Goal: Task Accomplishment & Management: Manage account settings

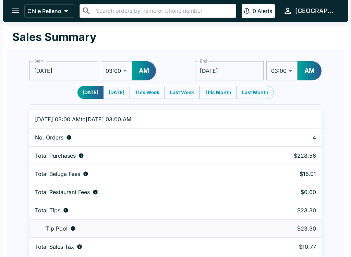
select select "03:00"
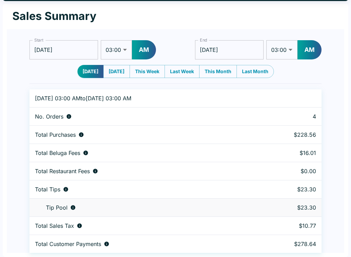
click at [300, 108] on td "4" at bounding box center [286, 116] width 69 height 18
click at [71, 119] on div "No. Orders" at bounding box center [141, 116] width 212 height 7
click at [88, 72] on button "[DATE]" at bounding box center [91, 71] width 26 height 13
type input "[DATE]"
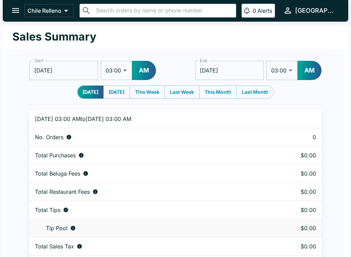
scroll to position [0, 0]
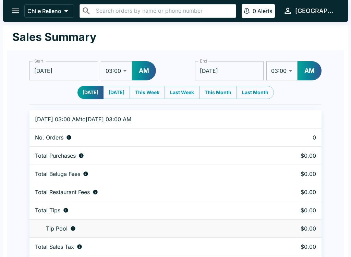
click at [18, 10] on icon "open drawer" at bounding box center [15, 10] width 9 height 9
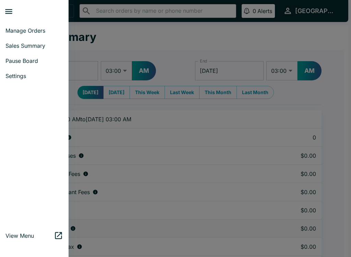
click at [23, 30] on span "Manage Orders" at bounding box center [34, 30] width 58 height 7
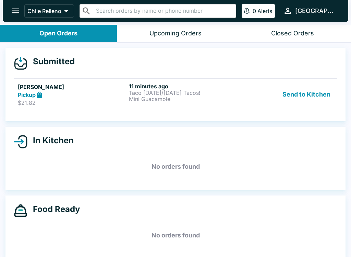
click at [127, 91] on div "[PERSON_NAME] Pickup $21.82 11 minutes ago Taco [DATE]/[DATE] Tacos! Mini Guaca…" at bounding box center [176, 95] width 316 height 24
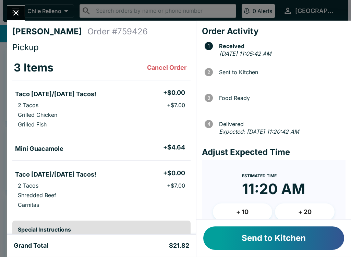
click at [249, 233] on button "Send to Kitchen" at bounding box center [273, 237] width 141 height 23
